Goal: Task Accomplishment & Management: Manage account settings

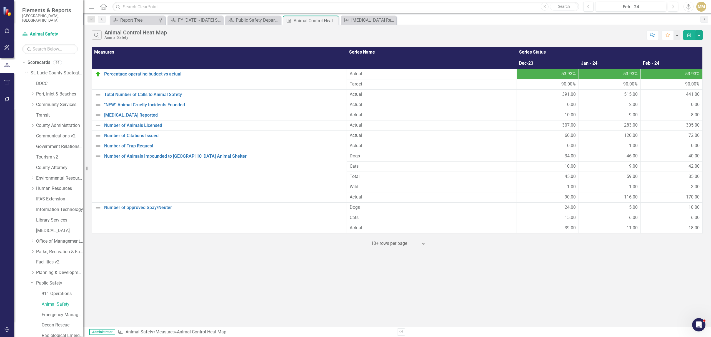
scroll to position [32, 0]
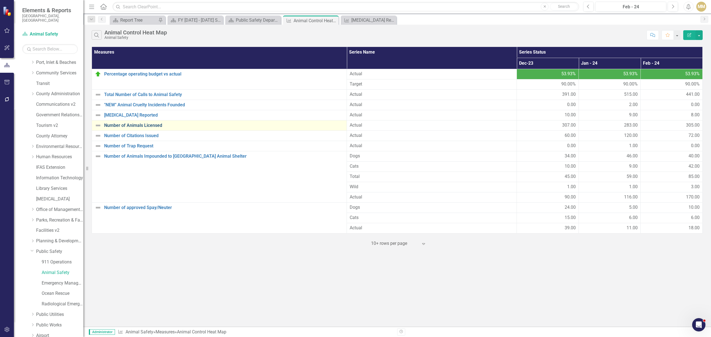
click at [145, 126] on link "Number of Animals Licensed" at bounding box center [224, 125] width 240 height 5
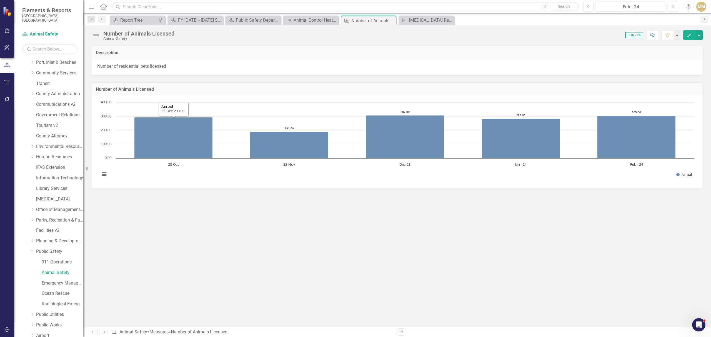
click at [690, 33] on button "Edit" at bounding box center [690, 35] width 12 height 10
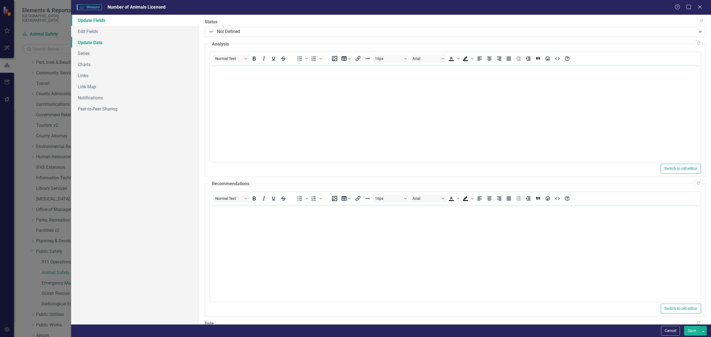
click at [106, 44] on link "Update Data" at bounding box center [135, 42] width 128 height 11
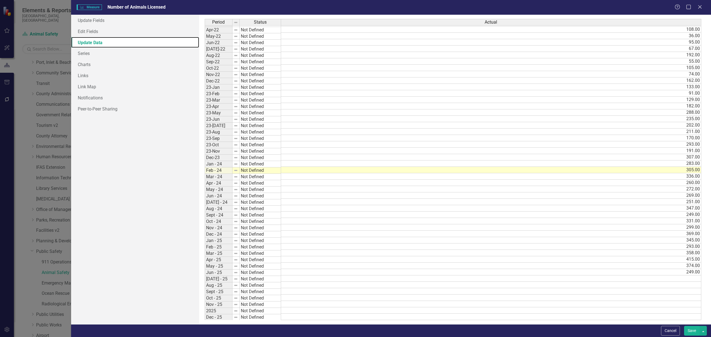
scroll to position [101, 0]
click at [291, 219] on td "331.00" at bounding box center [491, 221] width 420 height 6
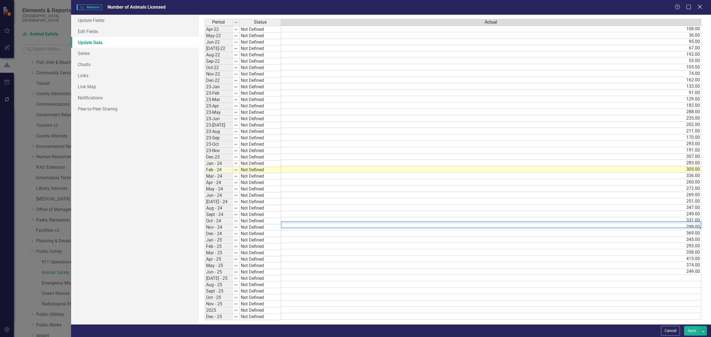
click at [700, 6] on icon "Close" at bounding box center [700, 6] width 7 height 5
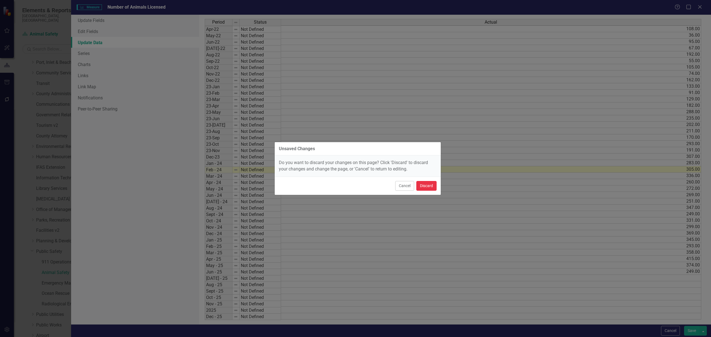
click at [425, 186] on button "Discard" at bounding box center [427, 186] width 20 height 10
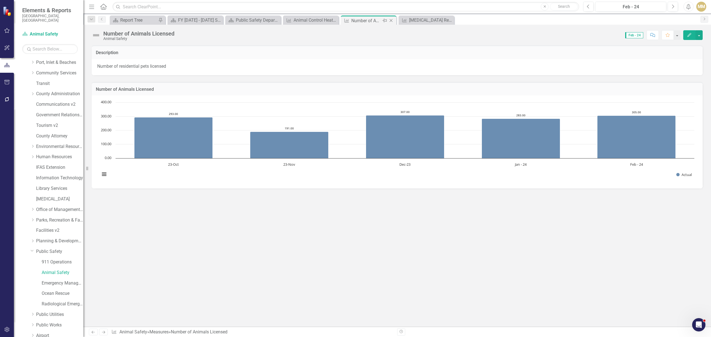
click at [392, 19] on icon at bounding box center [391, 20] width 3 height 3
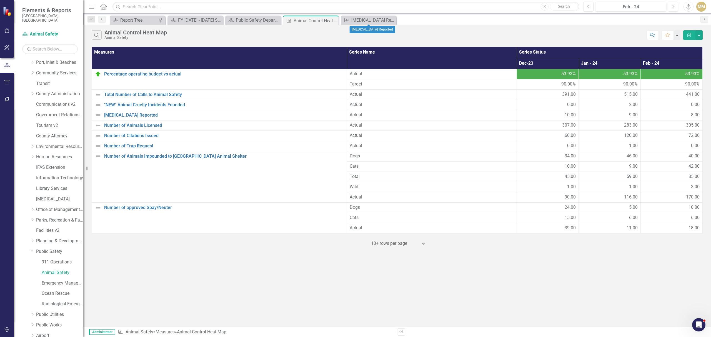
click at [0, 0] on icon at bounding box center [0, 0] width 0 height 0
click at [333, 21] on icon at bounding box center [333, 20] width 3 height 3
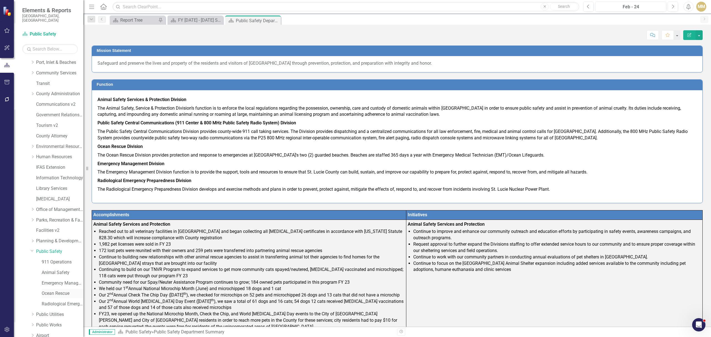
click at [50, 291] on link "Ocean Rescue" at bounding box center [63, 294] width 42 height 6
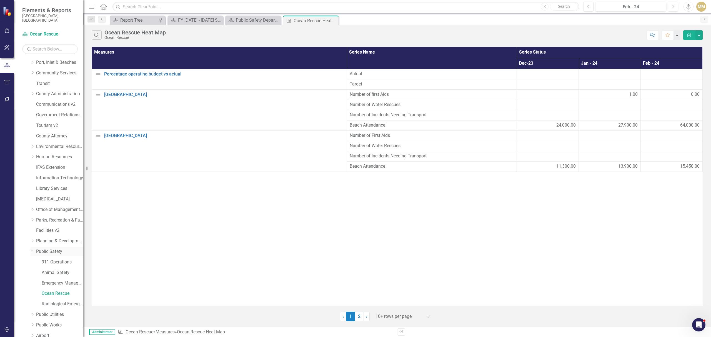
click at [63, 249] on link "Public Safety" at bounding box center [59, 252] width 47 height 6
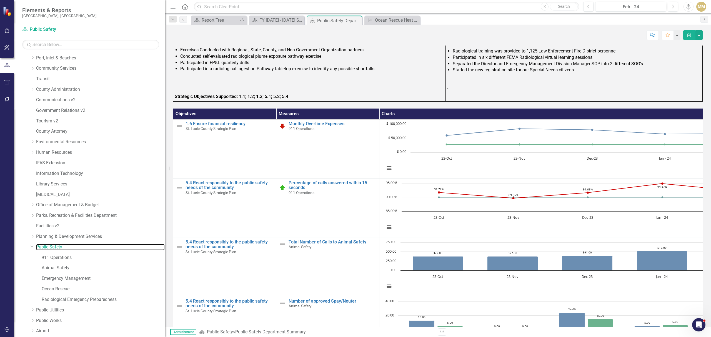
scroll to position [675, 0]
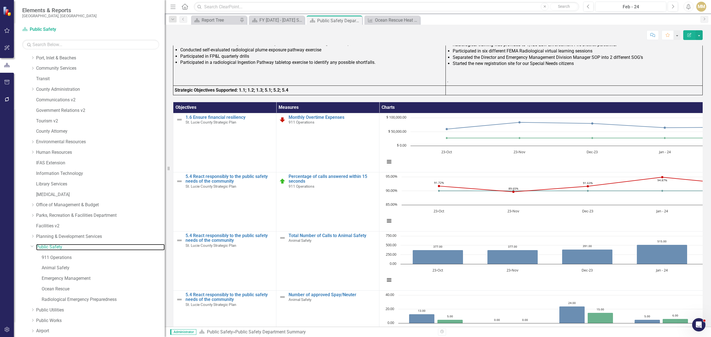
drag, startPoint x: 84, startPoint y: 287, endPoint x: 165, endPoint y: 290, distance: 80.4
click at [165, 290] on div "Resize" at bounding box center [167, 168] width 4 height 337
click at [88, 278] on link "Emergency Management" at bounding box center [103, 279] width 123 height 6
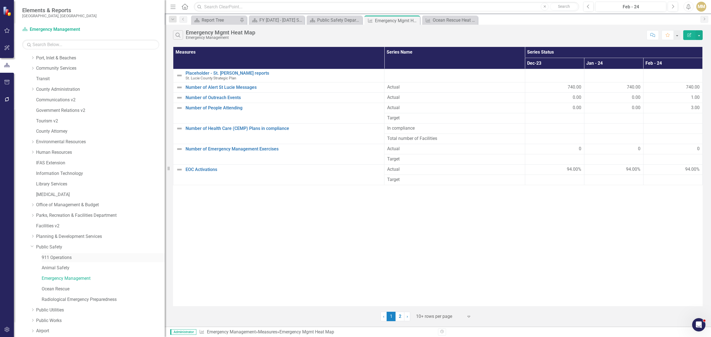
click at [57, 260] on link "911 Operations" at bounding box center [103, 258] width 123 height 6
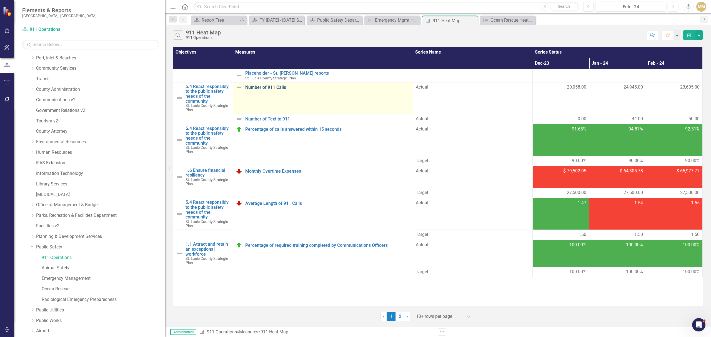
click at [271, 89] on link "Number of 911 Calls" at bounding box center [327, 87] width 165 height 5
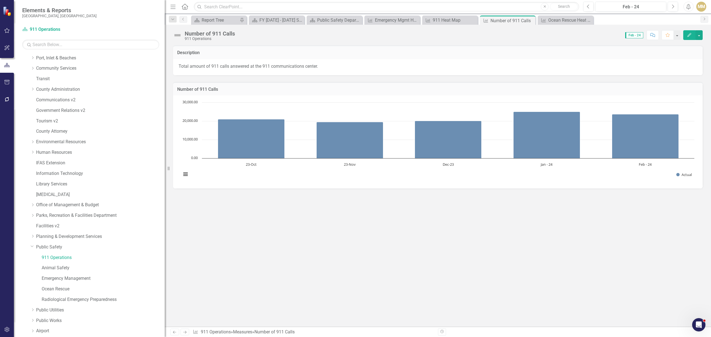
click at [688, 37] on button "Edit" at bounding box center [690, 35] width 12 height 10
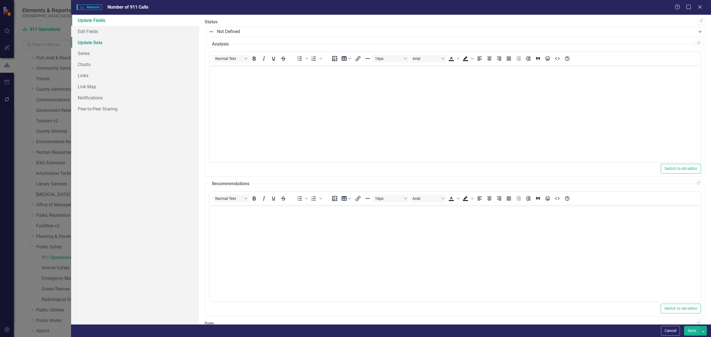
click at [90, 39] on link "Update Data" at bounding box center [135, 42] width 128 height 11
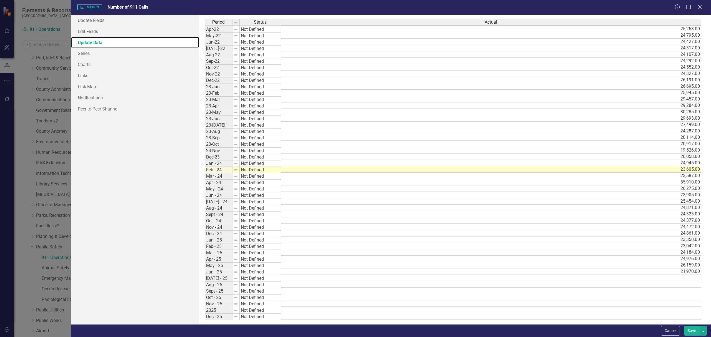
scroll to position [101, 0]
click at [286, 221] on tbody "Jan-21 Not Defined 23,498.00 Feb-21 Not Defined 22,207.00 Mar-21 Not Defined 25…" at bounding box center [453, 125] width 497 height 390
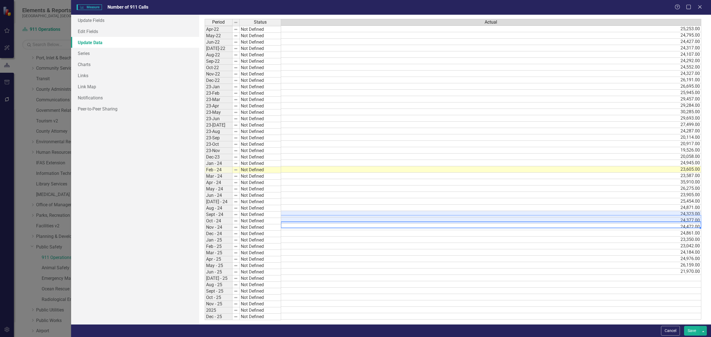
scroll to position [96, 0]
click at [297, 225] on td "24,377.00" at bounding box center [491, 221] width 420 height 6
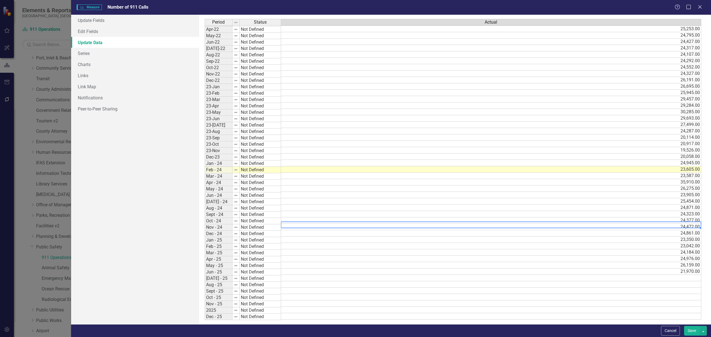
scroll to position [101, 0]
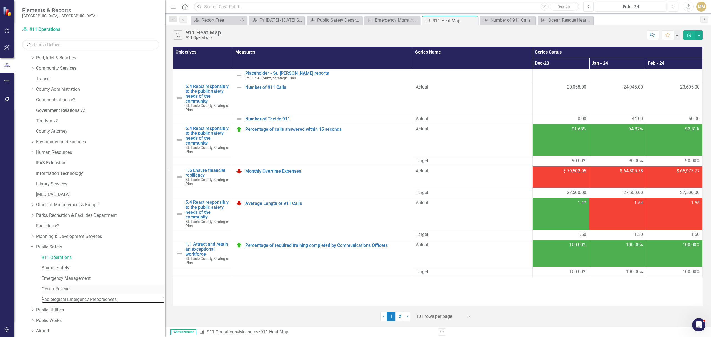
click at [78, 297] on link "Radiological Emergency Preparedness" at bounding box center [103, 300] width 123 height 6
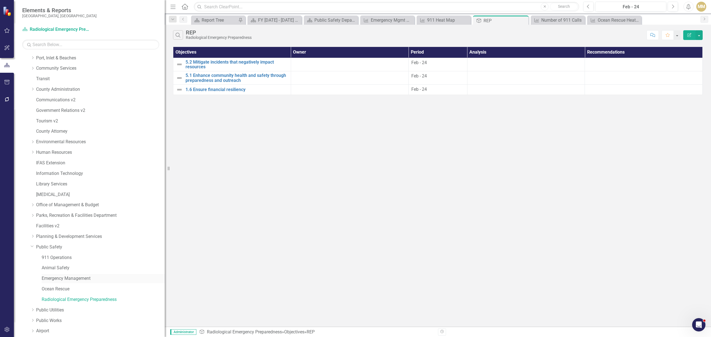
click at [91, 278] on link "Emergency Management" at bounding box center [103, 279] width 123 height 6
